Goal: Task Accomplishment & Management: Manage account settings

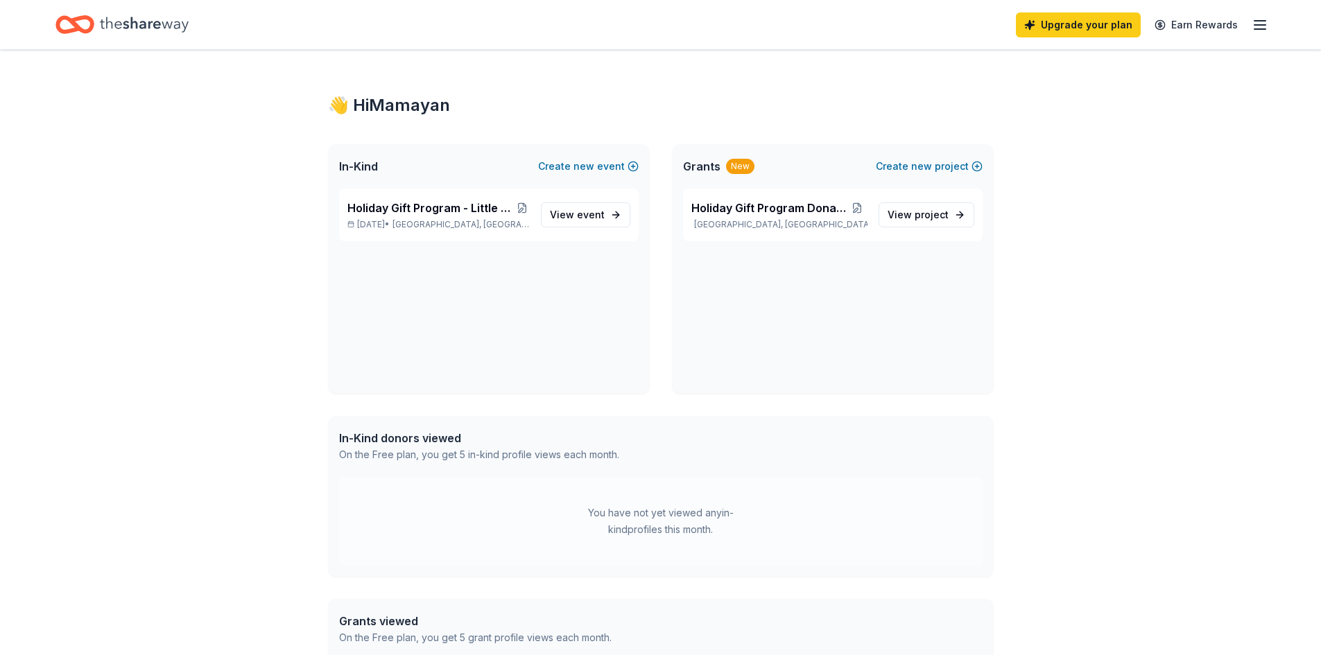
click at [1258, 29] on line "button" at bounding box center [1260, 29] width 11 height 0
click at [1086, 100] on div "Account" at bounding box center [1164, 107] width 185 height 17
click at [1263, 22] on icon "button" at bounding box center [1260, 25] width 17 height 17
click at [1101, 113] on link "Account" at bounding box center [1094, 108] width 44 height 14
click at [1083, 111] on link "Account" at bounding box center [1094, 108] width 44 height 14
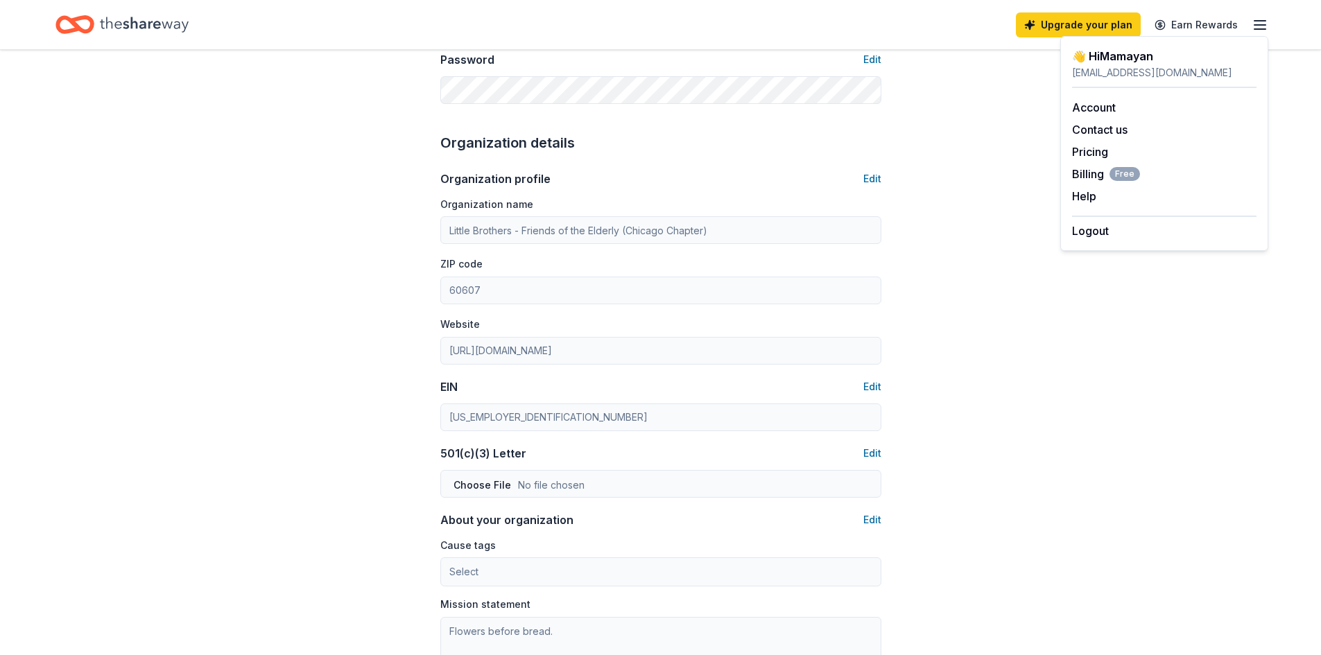
scroll to position [139, 0]
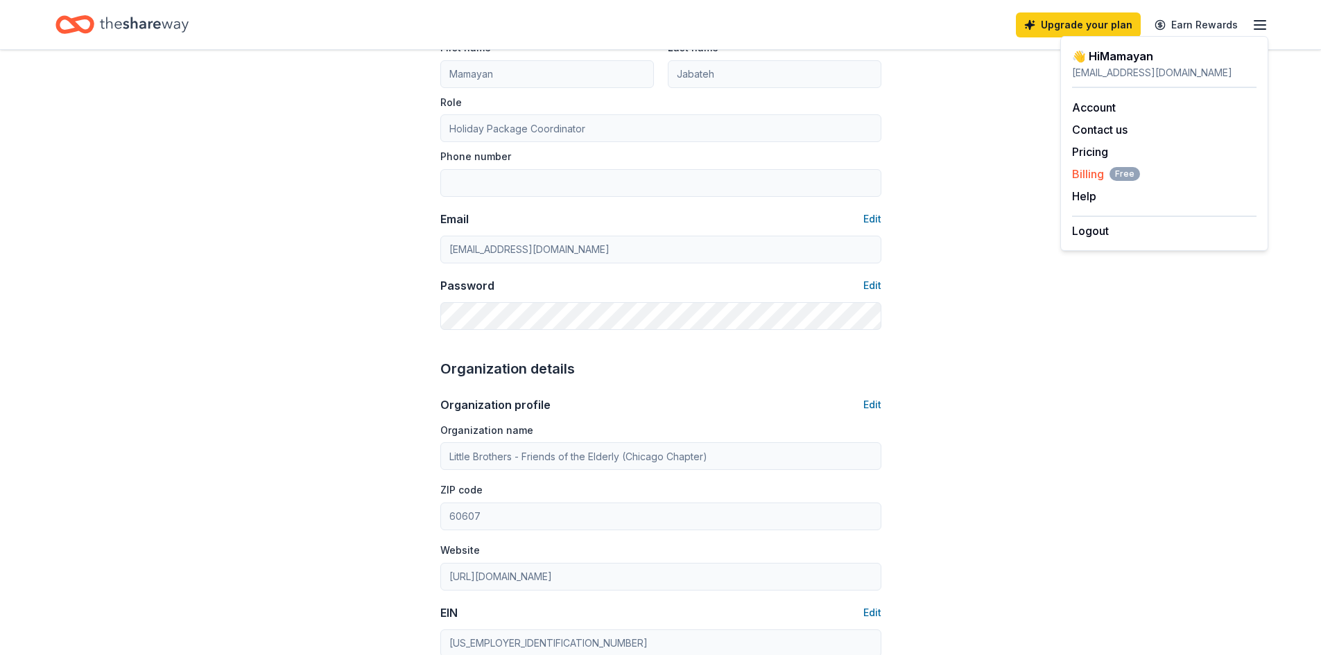
click at [1106, 173] on span "Billing Free" at bounding box center [1106, 174] width 68 height 17
